Goal: Task Accomplishment & Management: Manage account settings

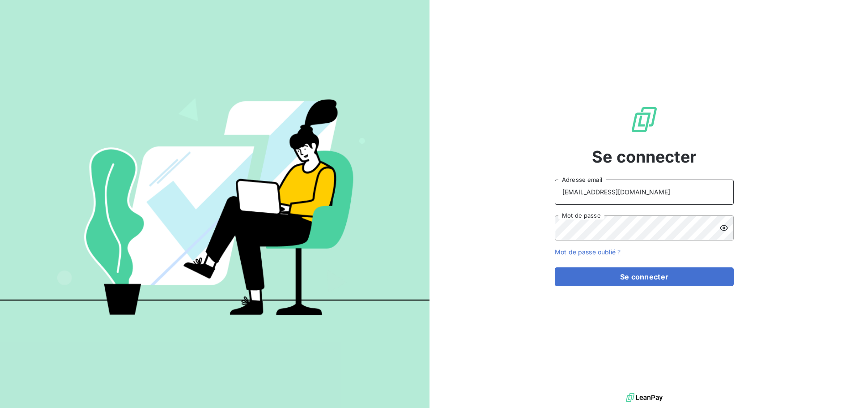
click at [654, 187] on input "[EMAIL_ADDRESS][DOMAIN_NAME]" at bounding box center [644, 191] width 179 height 25
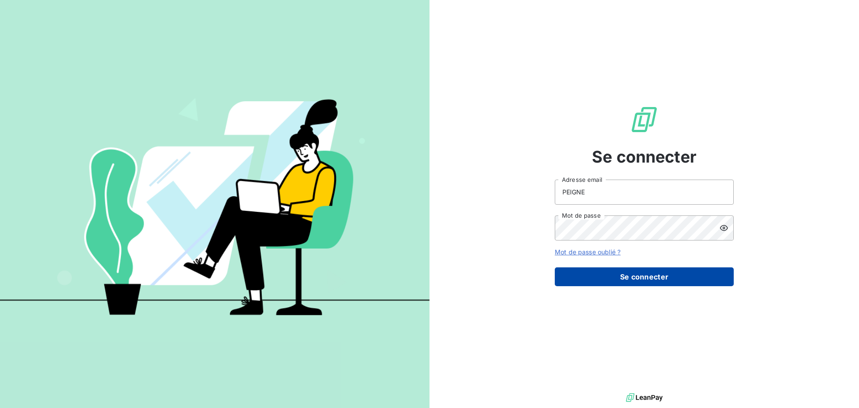
click at [633, 277] on button "Se connecter" at bounding box center [644, 276] width 179 height 19
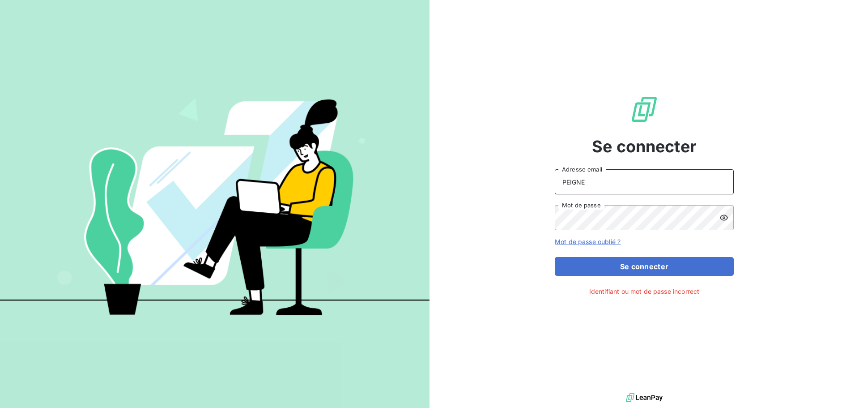
click at [616, 186] on input "PEIGNE" at bounding box center [644, 181] width 179 height 25
type input "[EMAIL_ADDRESS][DOMAIN_NAME]"
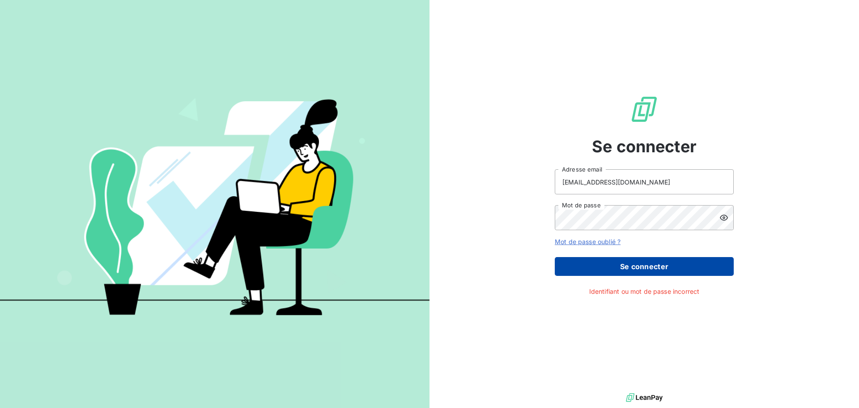
click at [640, 274] on button "Se connecter" at bounding box center [644, 266] width 179 height 19
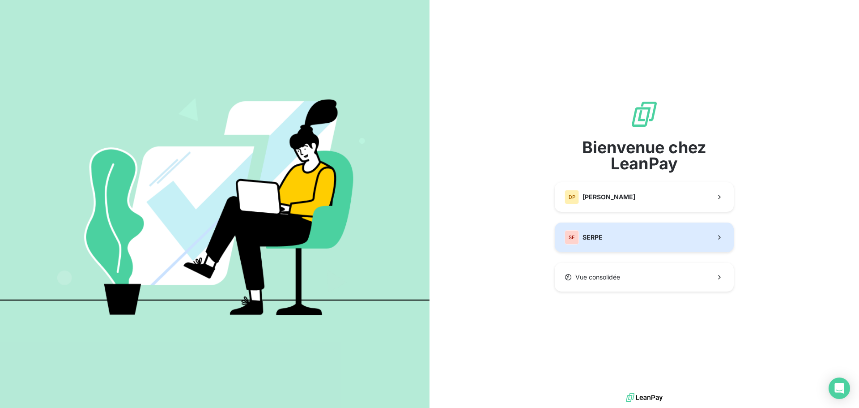
click at [643, 245] on button "SE SERPE" at bounding box center [644, 237] width 179 height 30
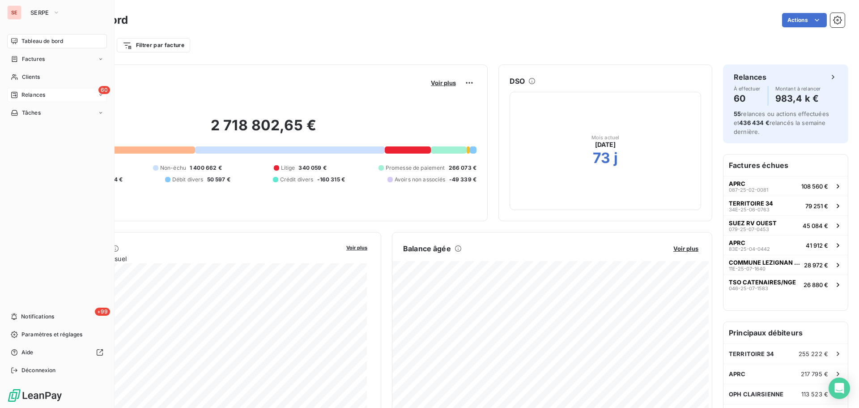
click at [34, 94] on span "Relances" at bounding box center [33, 95] width 24 height 8
click at [37, 76] on span "Clients" at bounding box center [31, 77] width 18 height 8
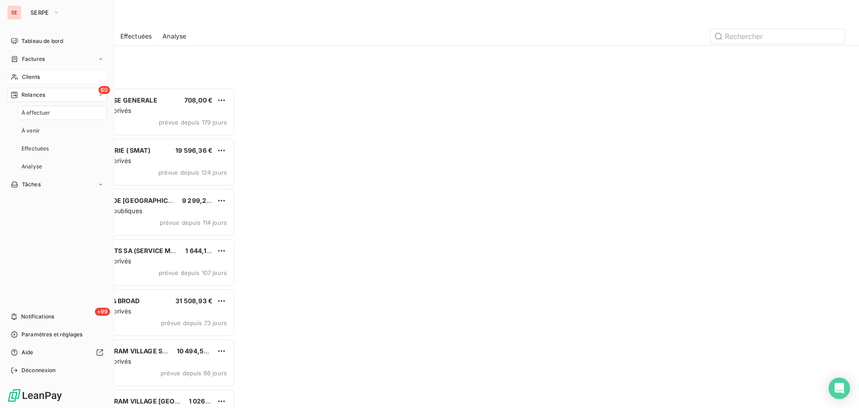
scroll to position [313, 186]
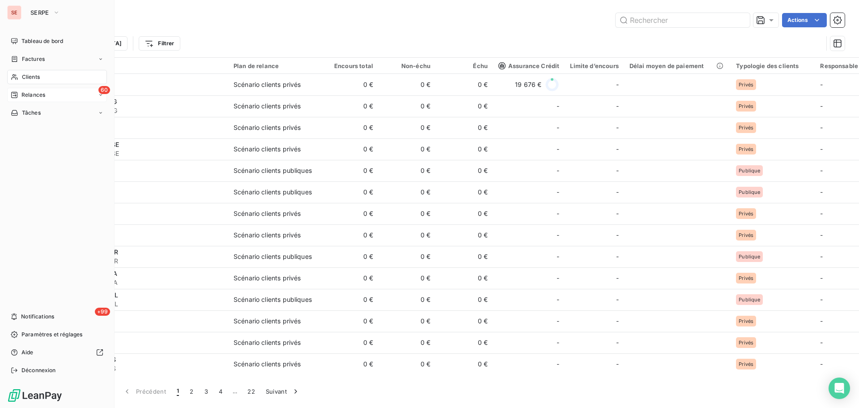
click at [34, 94] on span "Relances" at bounding box center [33, 95] width 24 height 8
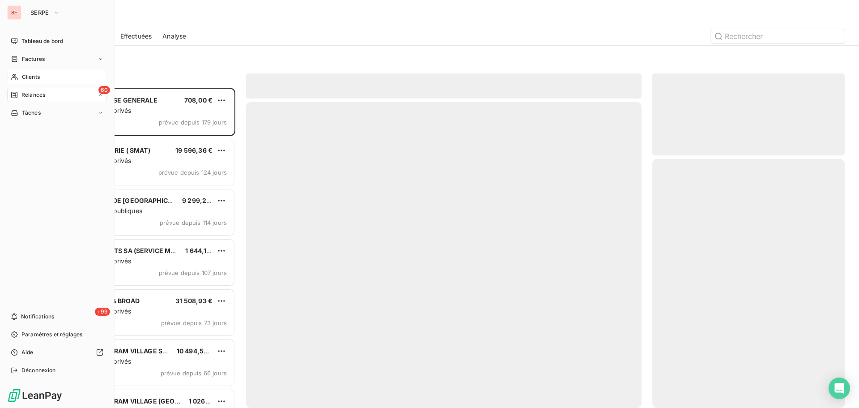
scroll to position [313, 186]
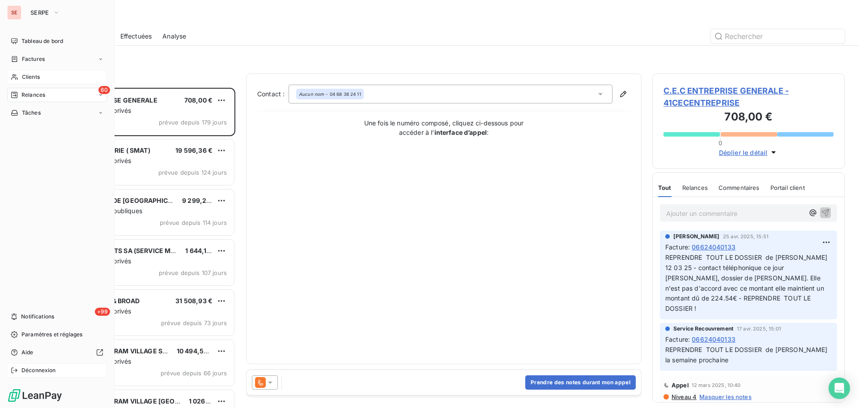
click at [12, 372] on icon at bounding box center [14, 369] width 7 height 7
